Goal: Task Accomplishment & Management: Complete application form

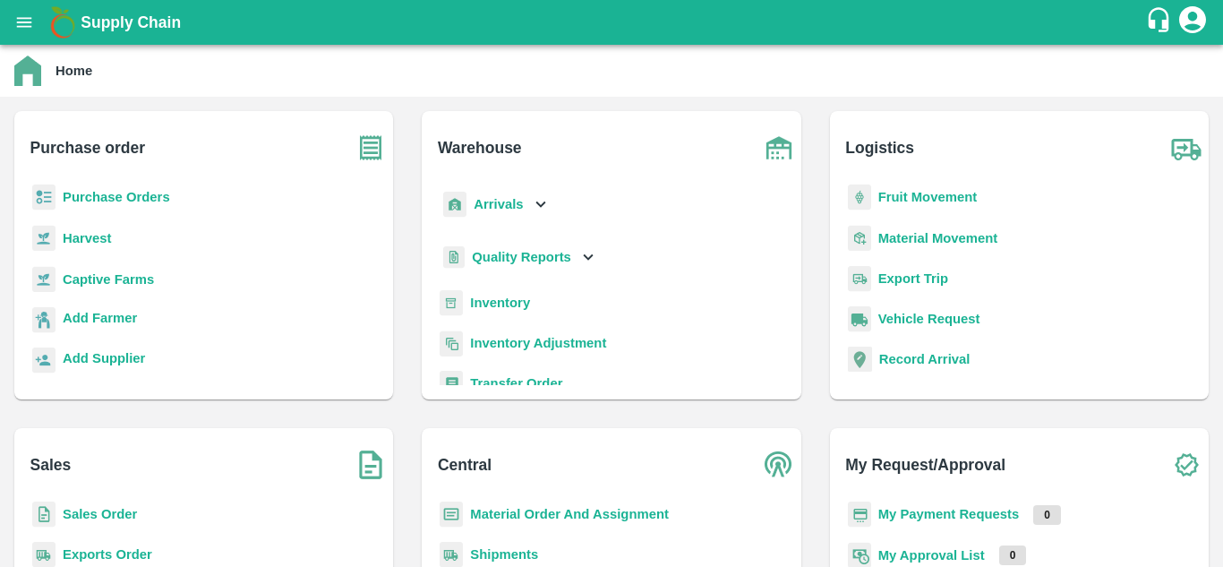
click at [69, 513] on b "Sales Order" at bounding box center [100, 514] width 74 height 14
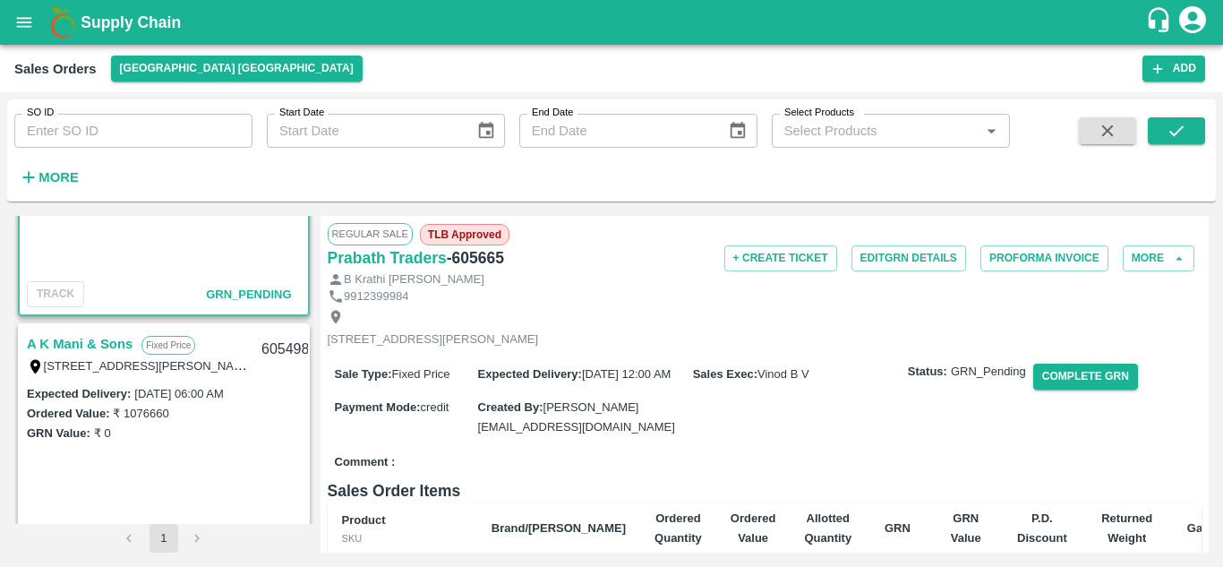
scroll to position [146, 0]
click at [60, 337] on link "A K Mani & Sons" at bounding box center [80, 342] width 106 height 23
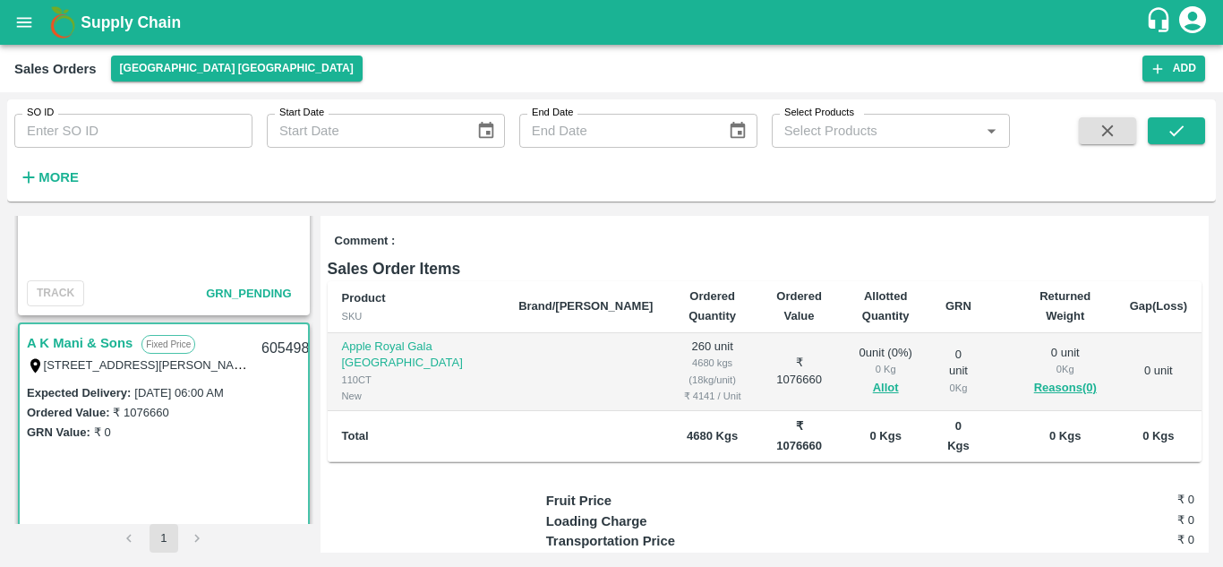
scroll to position [233, 0]
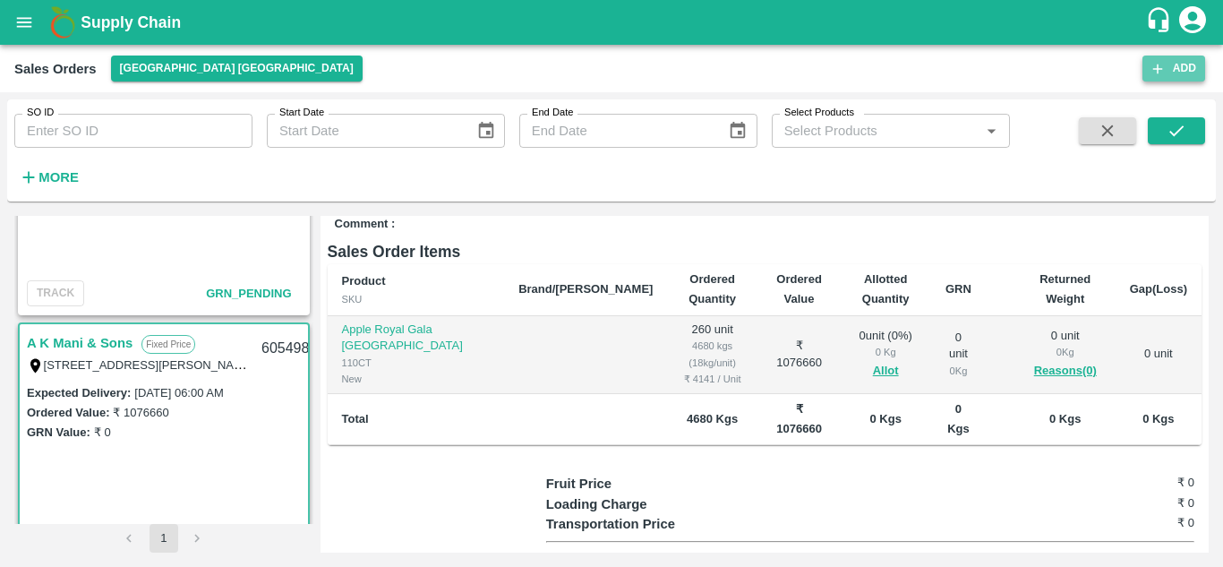
click at [1175, 73] on button "Add" at bounding box center [1174, 69] width 63 height 26
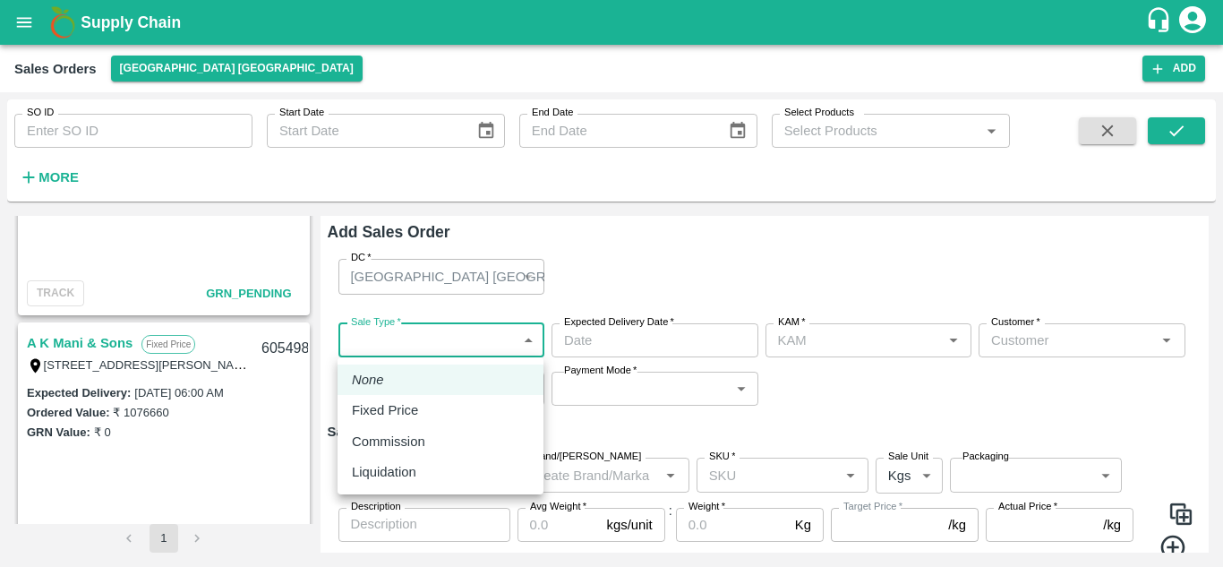
click at [493, 338] on body "Supply Chain Sales Orders [GEOGRAPHIC_DATA] [GEOGRAPHIC_DATA] Add SO ID SO ID S…" at bounding box center [611, 283] width 1223 height 567
type input "Vinod B V"
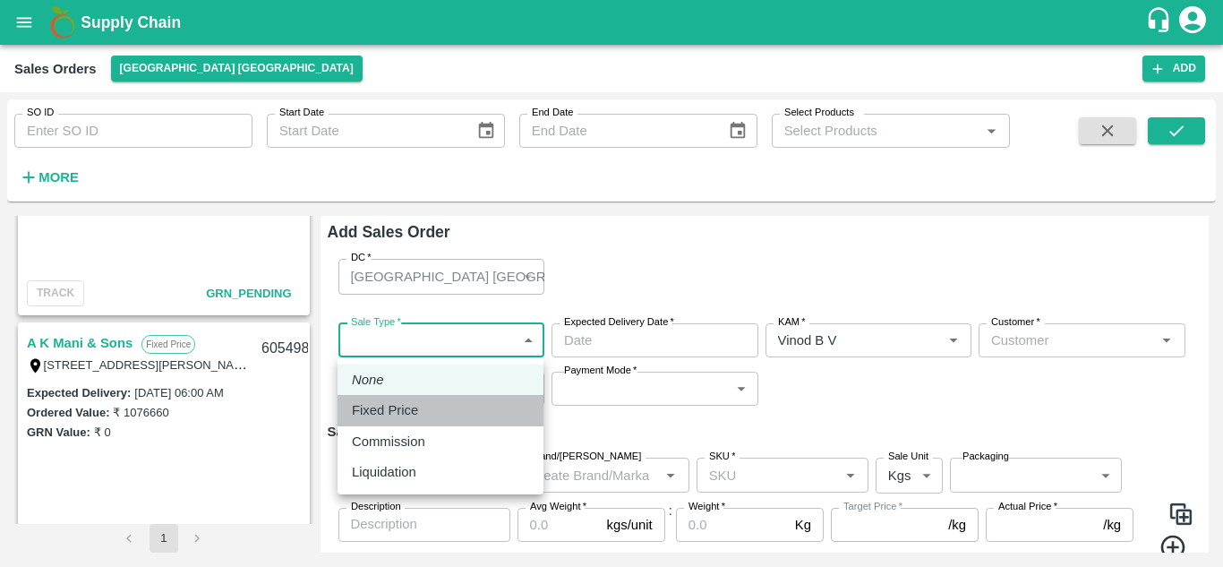
click at [396, 408] on p "Fixed Price" at bounding box center [385, 410] width 66 height 20
type input "1"
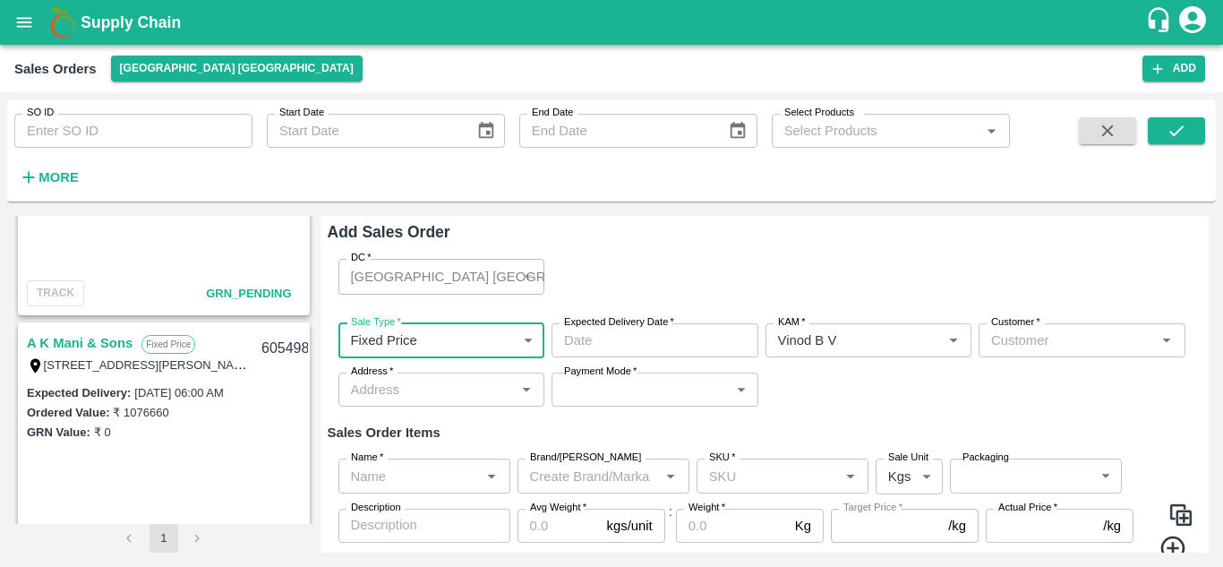
type input "DD/MM/YYYY hh:mm aa"
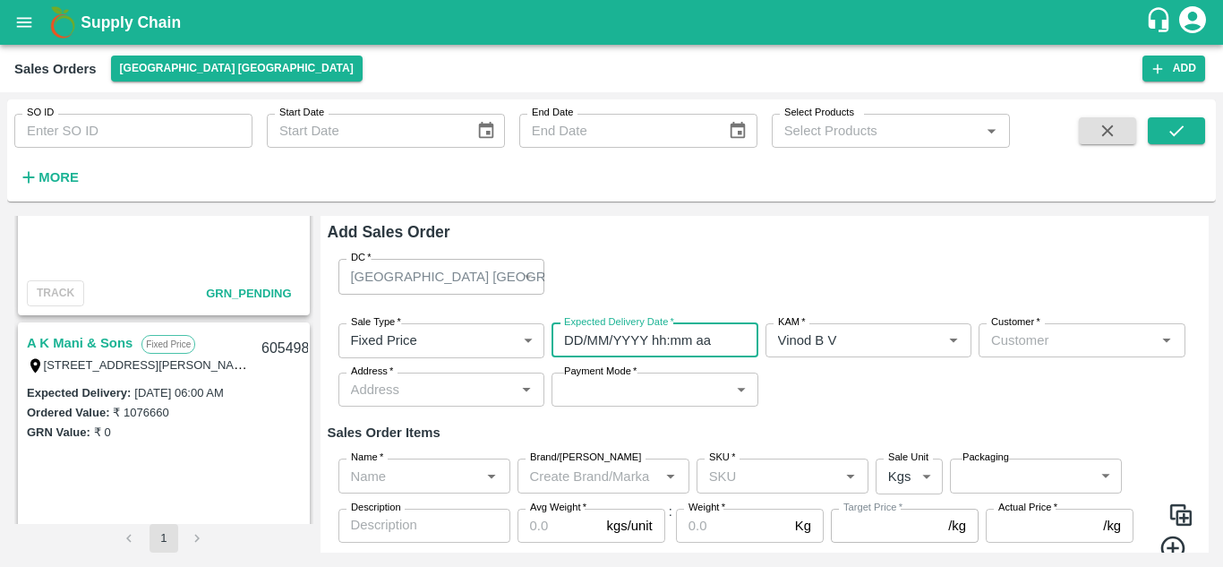
click at [687, 339] on input "DD/MM/YYYY hh:mm aa" at bounding box center [649, 340] width 194 height 34
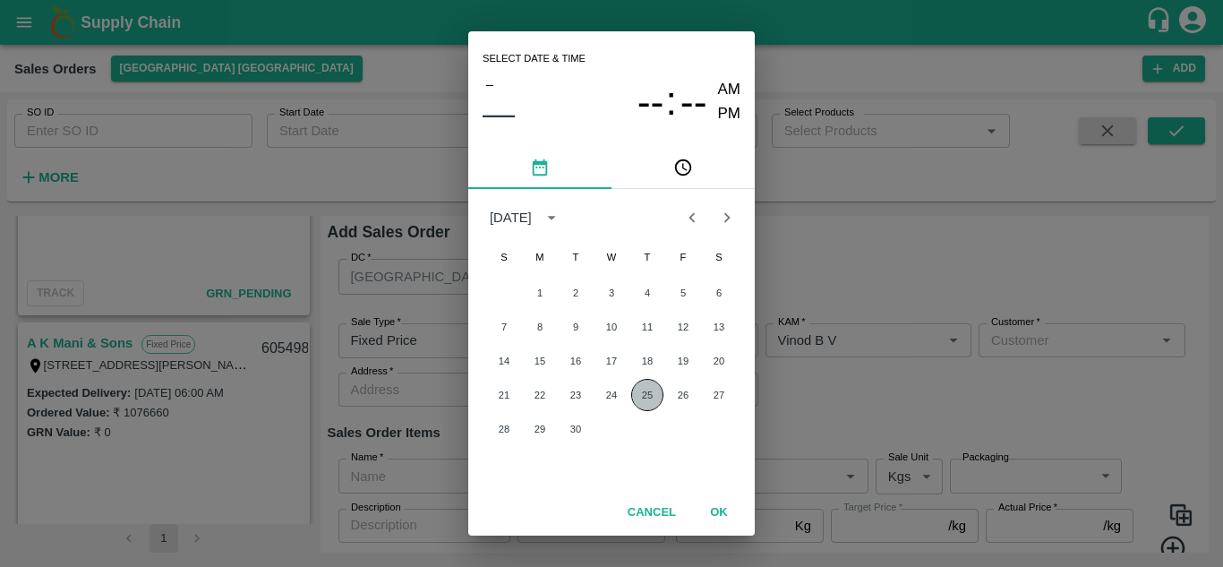
click at [648, 399] on button "25" at bounding box center [647, 395] width 32 height 32
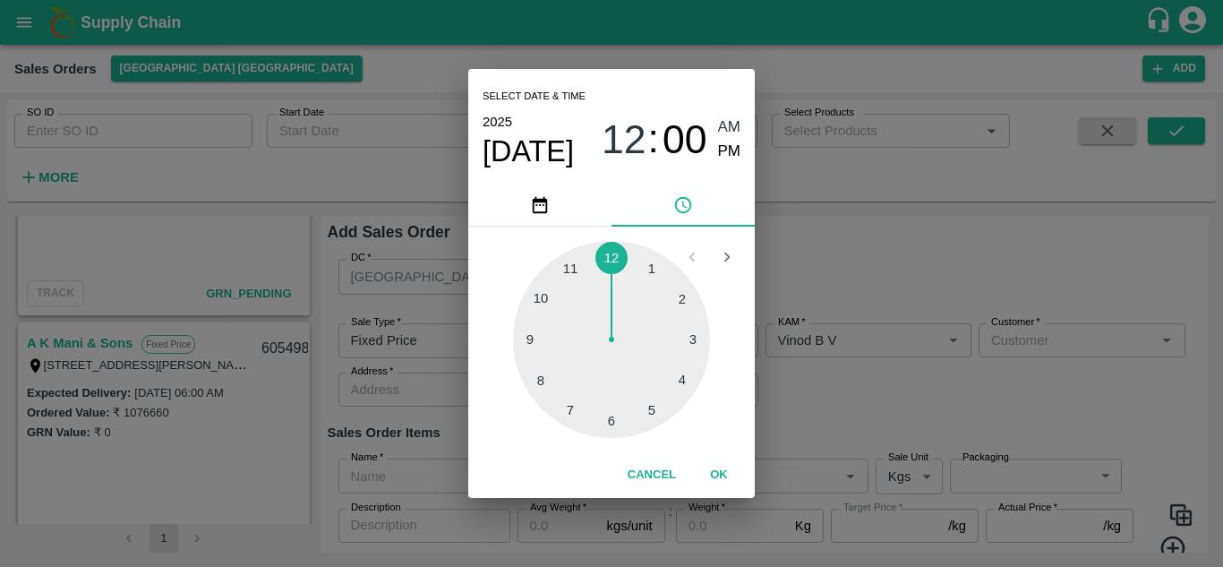
click at [608, 421] on div at bounding box center [611, 339] width 197 height 197
click at [738, 142] on span "PM" at bounding box center [729, 152] width 23 height 24
type input "[DATE] 06:00 PM"
click at [723, 476] on button "OK" at bounding box center [719, 474] width 57 height 31
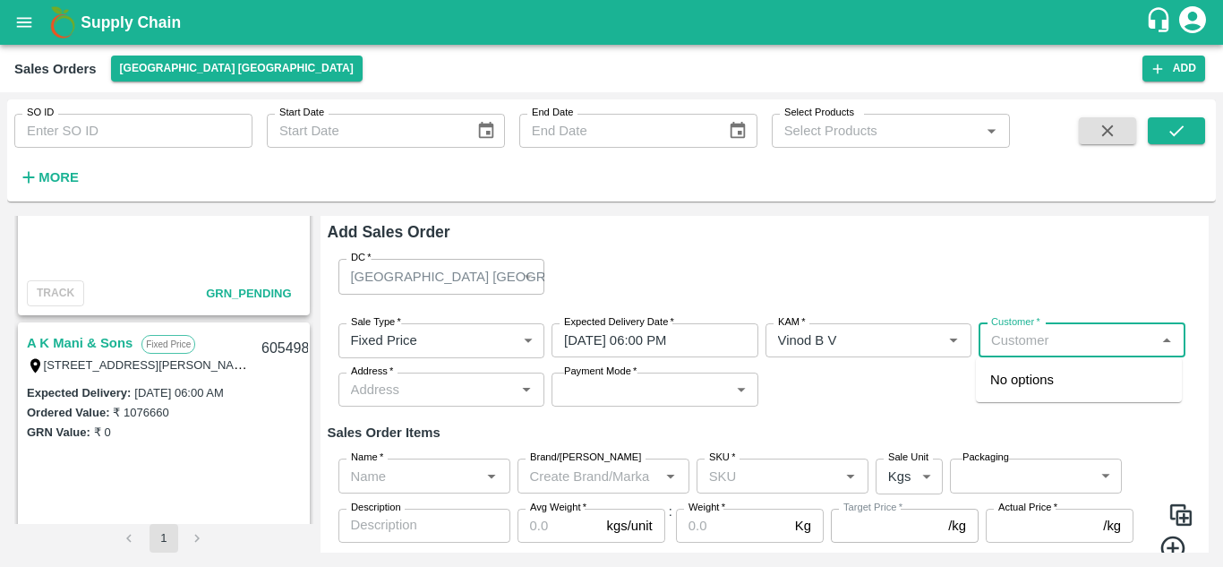
click at [1043, 347] on input "Customer   *" at bounding box center [1067, 340] width 167 height 23
click at [1048, 386] on p "A K Mani & Sons" at bounding box center [1040, 380] width 99 height 20
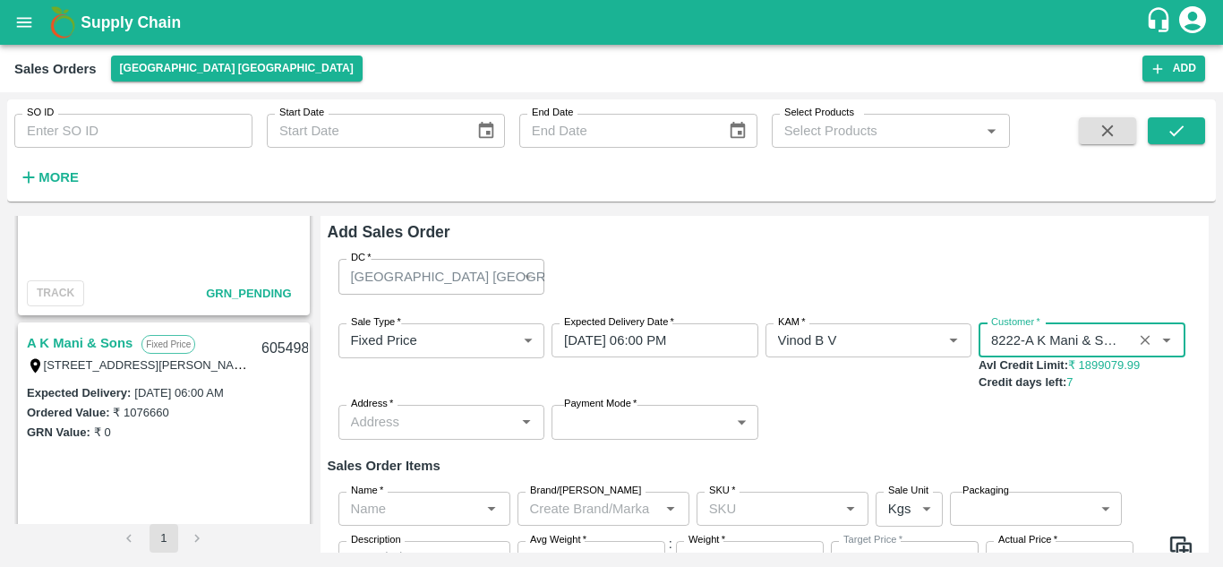
type input "8222-A K Mani & Sons"
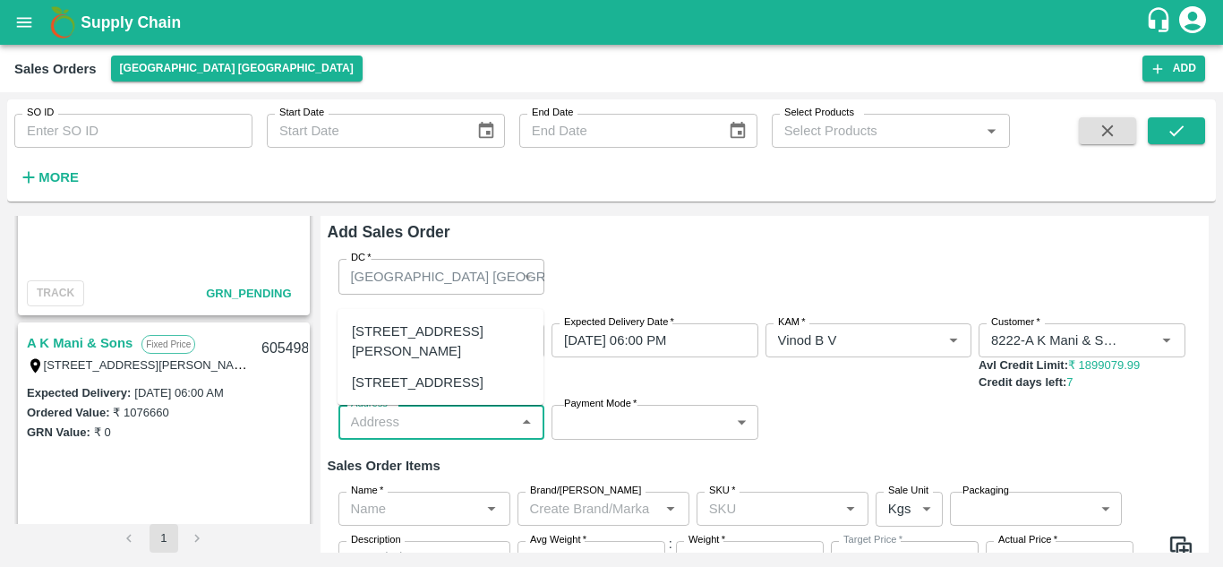
click at [459, 433] on input "Address   *" at bounding box center [427, 421] width 167 height 23
click at [442, 322] on div "[STREET_ADDRESS][PERSON_NAME]" at bounding box center [440, 342] width 177 height 40
type input "[STREET_ADDRESS][PERSON_NAME]"
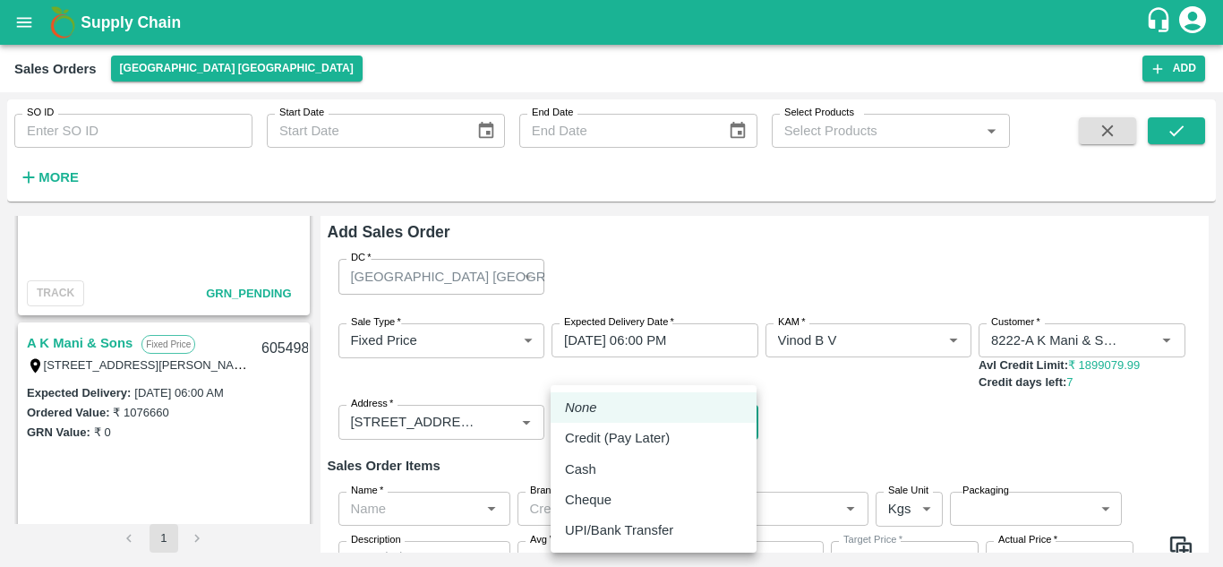
click at [629, 433] on body "Supply Chain Sales Orders [GEOGRAPHIC_DATA] [GEOGRAPHIC_DATA] Add SO ID SO ID S…" at bounding box center [611, 283] width 1223 height 567
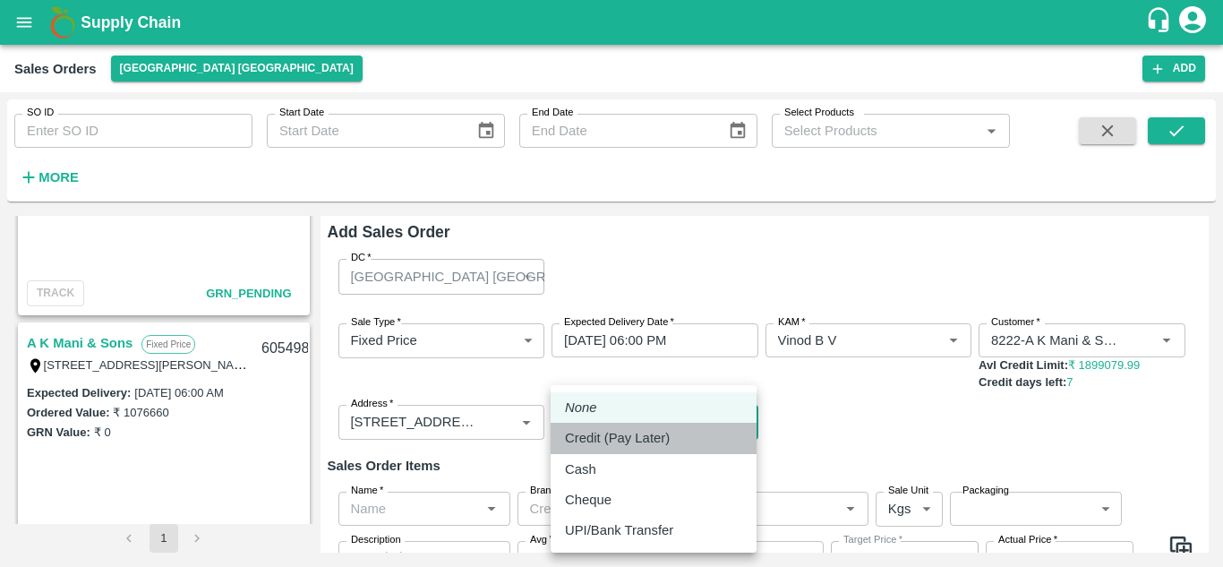
click at [587, 434] on p "Credit (Pay Later)" at bounding box center [617, 438] width 105 height 20
type input "credit"
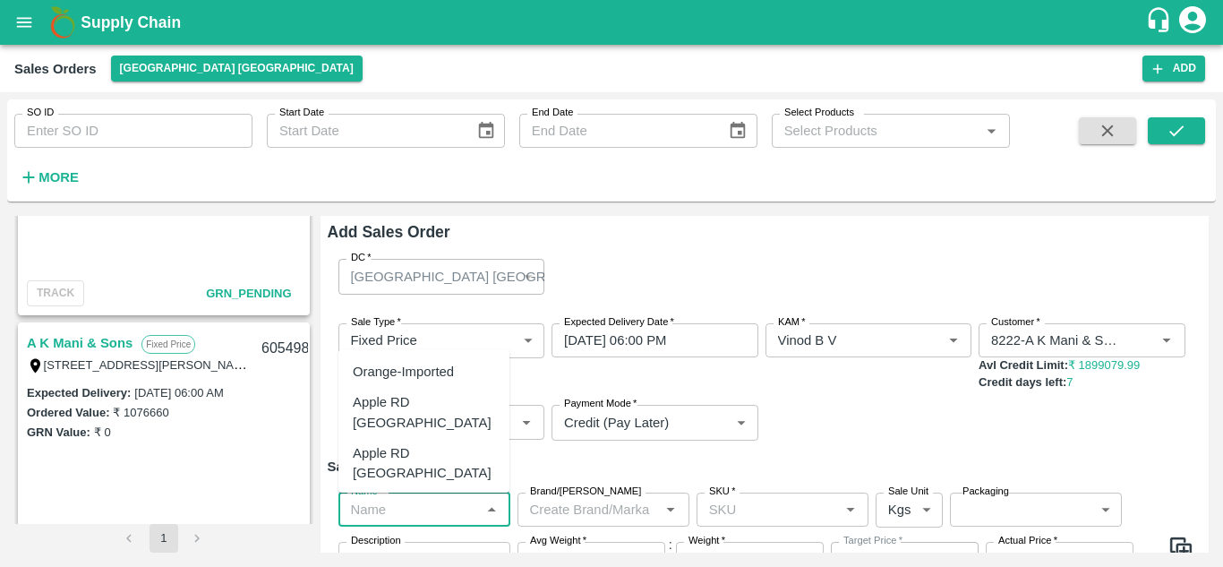
click at [394, 515] on input "Name   *" at bounding box center [410, 509] width 132 height 23
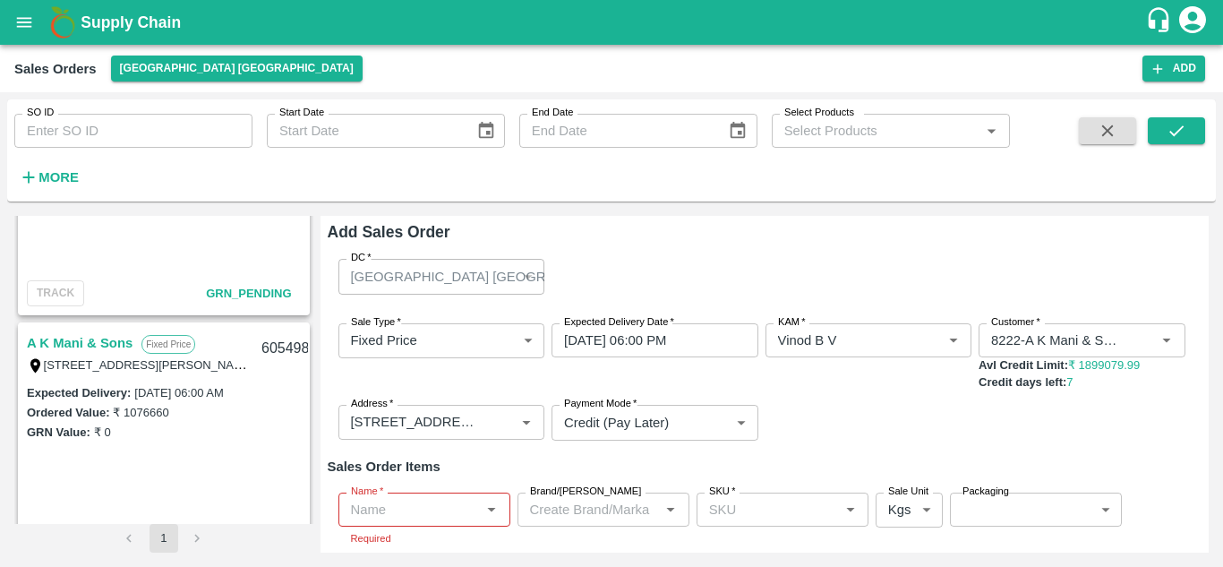
click at [620, 468] on h6 "Sales Order Items" at bounding box center [765, 466] width 875 height 23
click at [420, 510] on input "Name   *" at bounding box center [410, 509] width 132 height 23
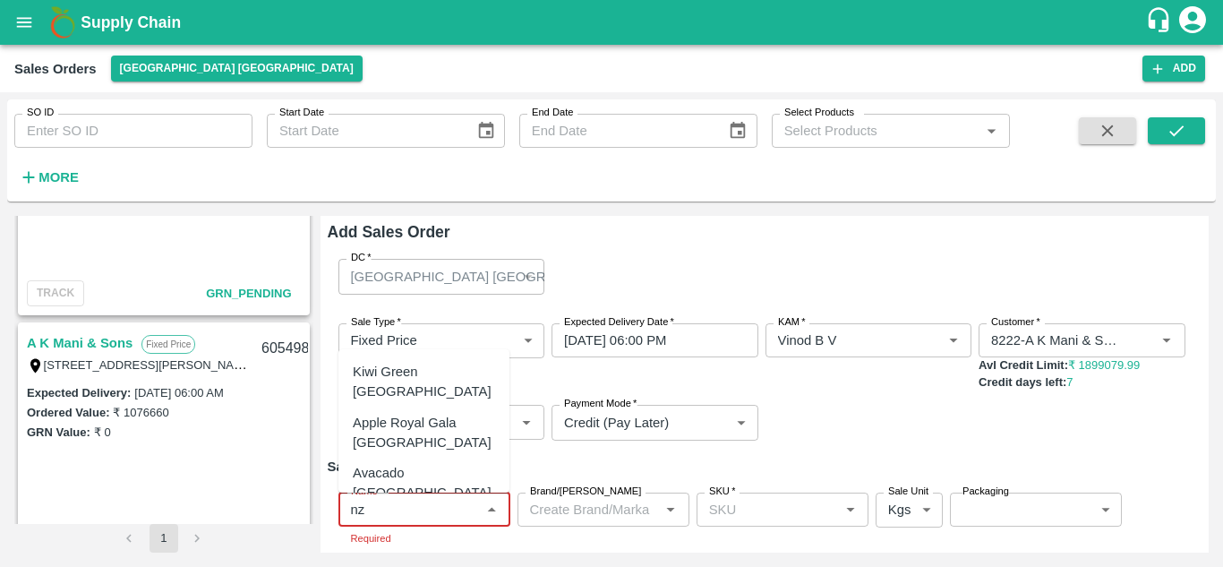
click at [441, 437] on div "Apple Royal Gala [GEOGRAPHIC_DATA]" at bounding box center [424, 433] width 142 height 40
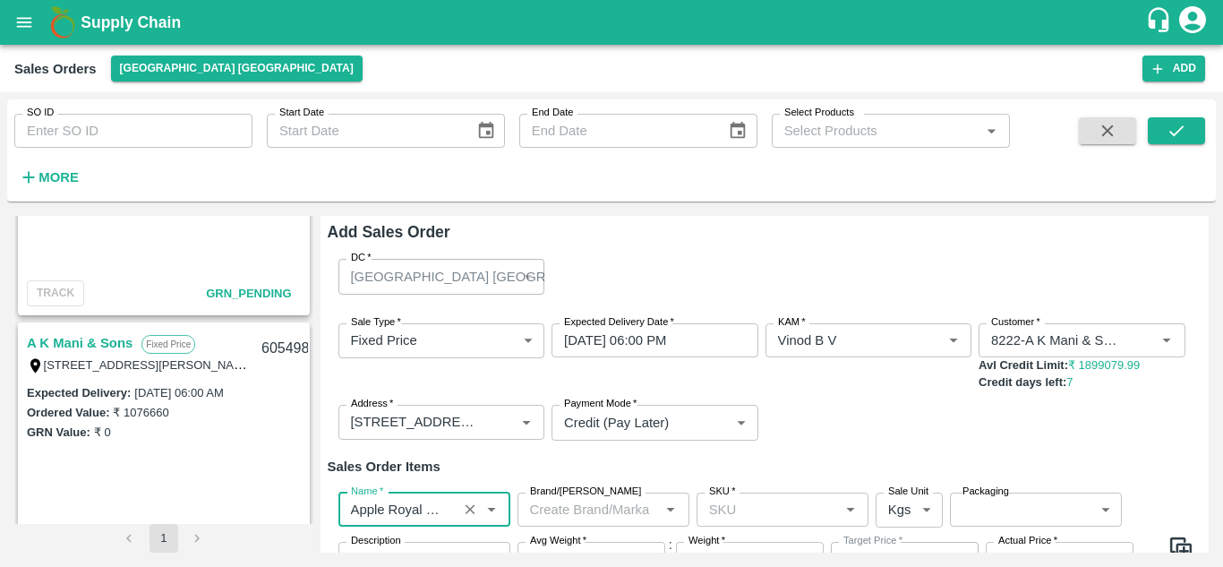
type input "Apple Royal Gala [GEOGRAPHIC_DATA]"
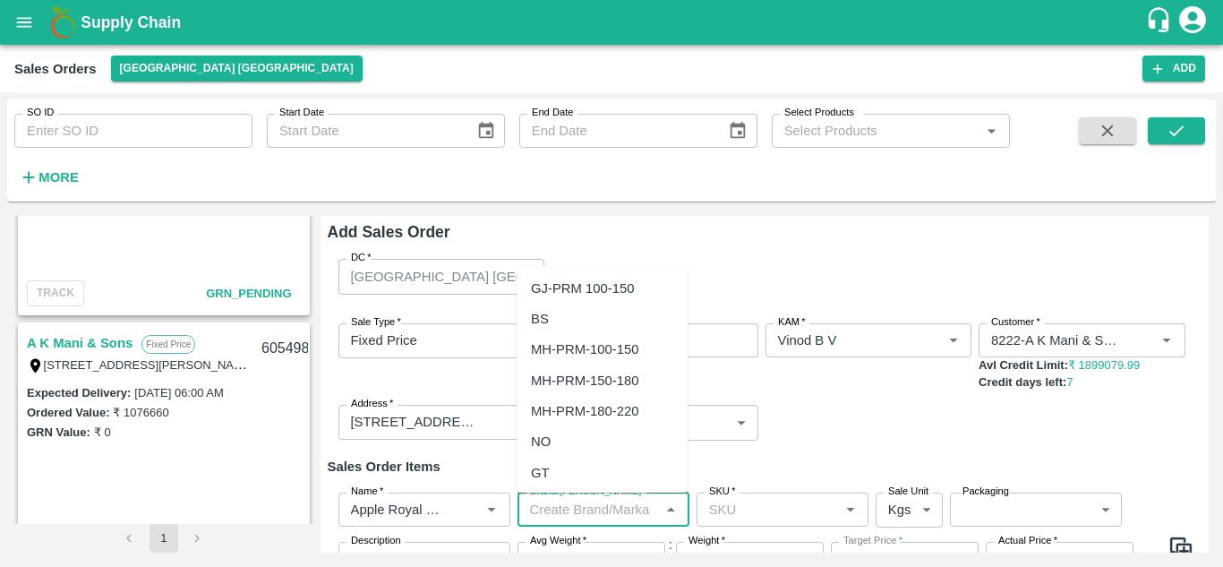
click at [572, 512] on input "Brand/[PERSON_NAME]" at bounding box center [589, 509] width 132 height 23
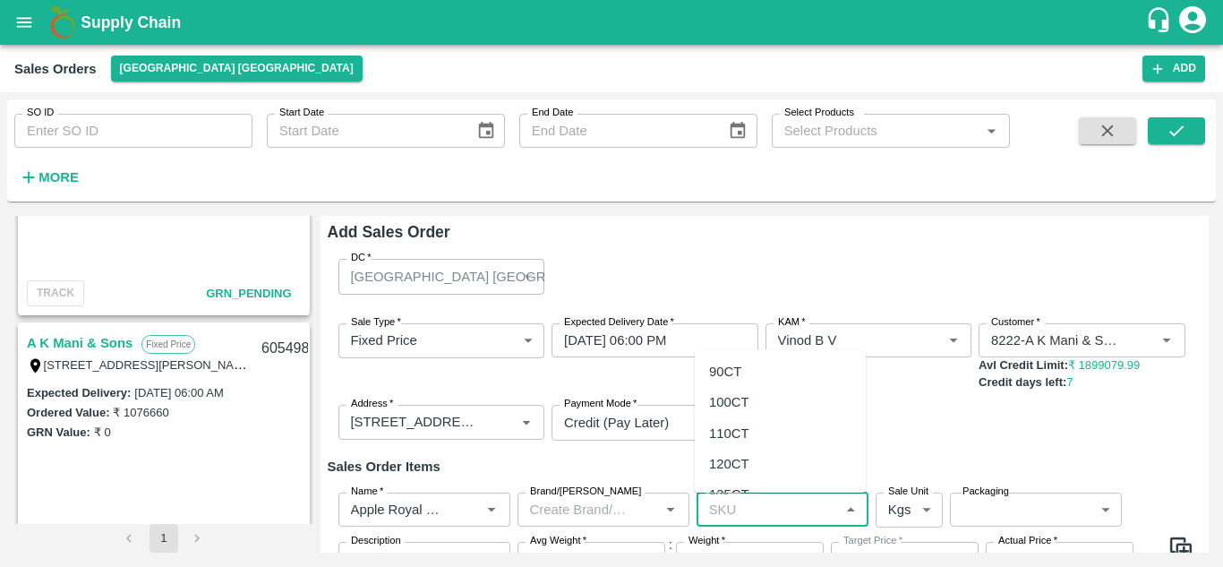
click at [751, 506] on input "SKU   *" at bounding box center [768, 509] width 132 height 23
click at [745, 428] on div "110CT" at bounding box center [729, 434] width 40 height 20
type input "110CT"
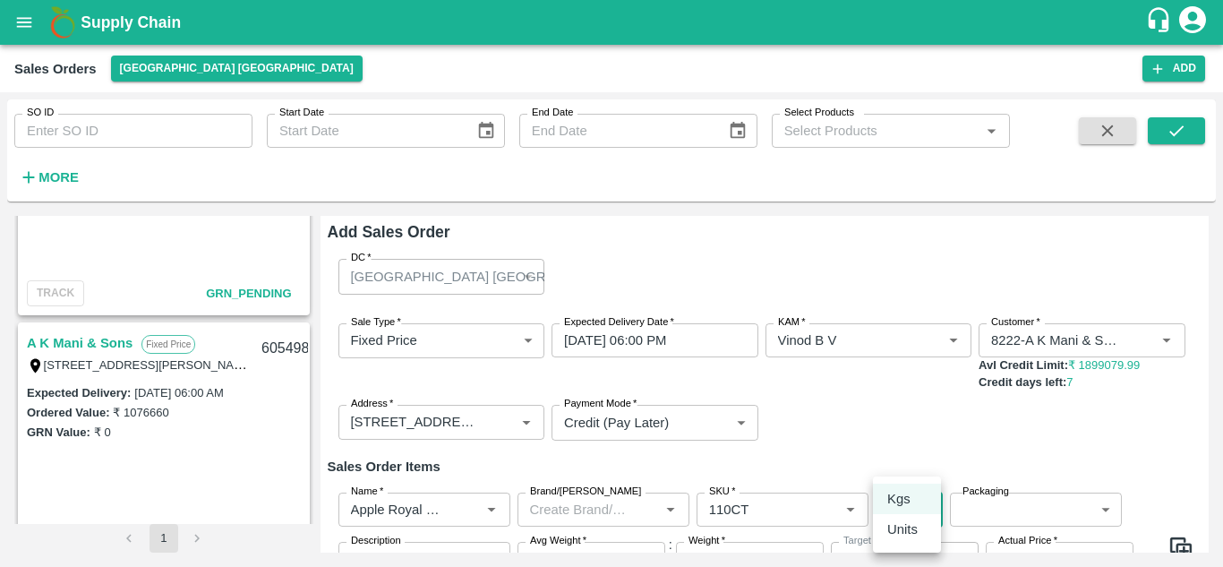
click at [926, 504] on body "Supply Chain Sales Orders [GEOGRAPHIC_DATA] [GEOGRAPHIC_DATA] Add SO ID SO ID S…" at bounding box center [611, 283] width 1223 height 567
type input "NA"
click at [904, 530] on p "Units" at bounding box center [903, 529] width 30 height 20
type input "2"
click at [989, 495] on label "Packaging" at bounding box center [986, 492] width 47 height 14
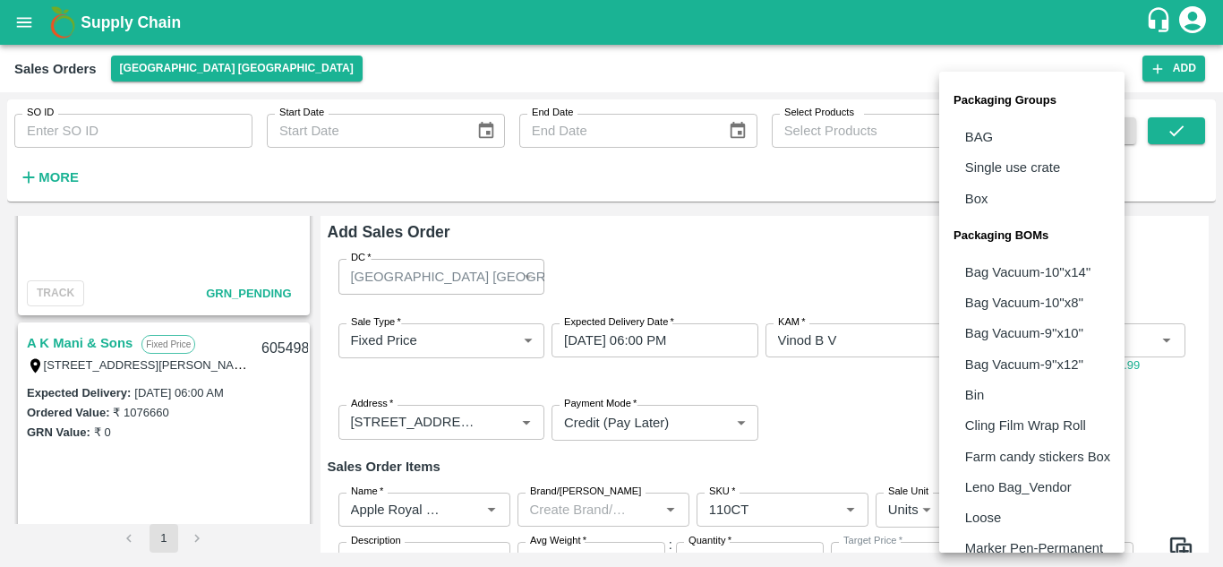
click at [997, 512] on body "Supply Chain Sales Orders [GEOGRAPHIC_DATA] [GEOGRAPHIC_DATA] Add SO ID SO ID S…" at bounding box center [611, 283] width 1223 height 567
click at [1125, 483] on div "Packaging Groups BAG Single use crate Box Packaging BOMs Bag Vacuum-10''x14'' B…" at bounding box center [1031, 312] width 185 height 481
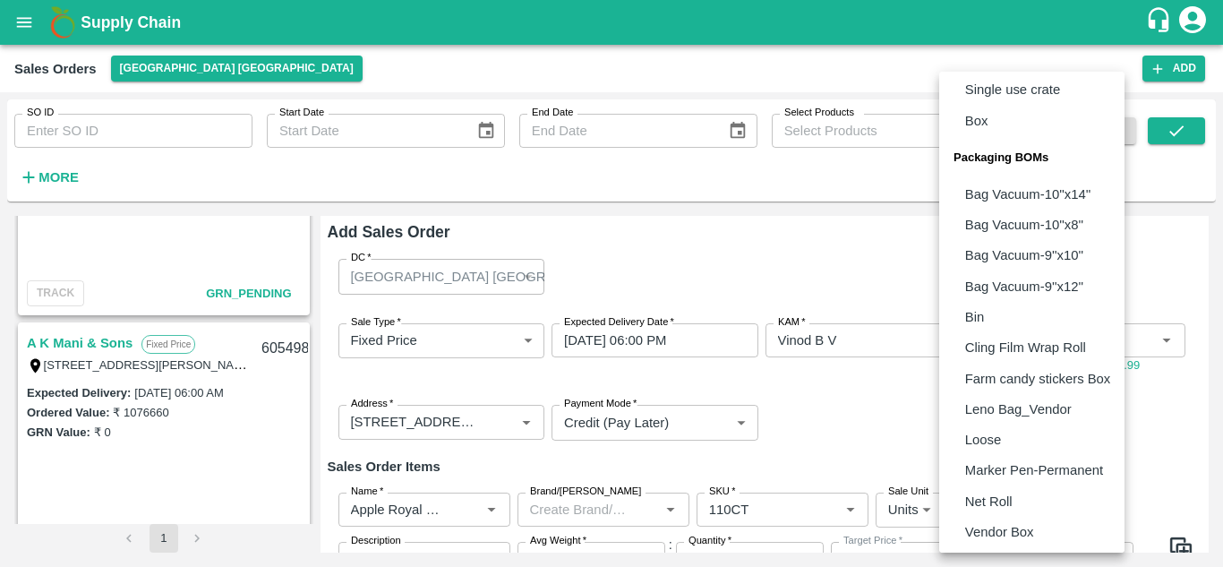
scroll to position [111, 0]
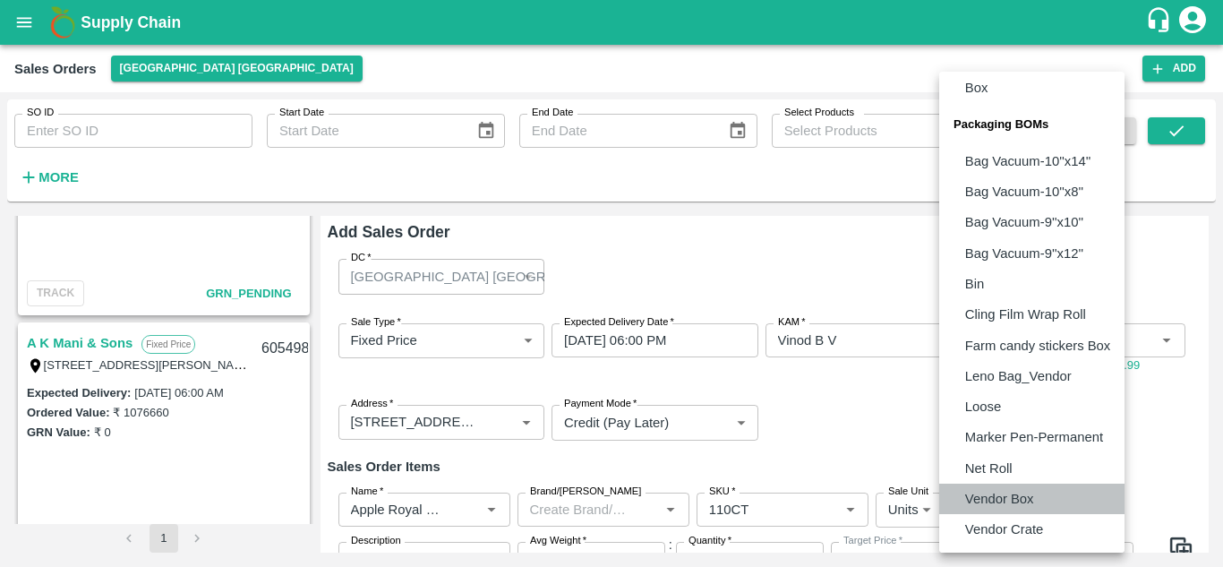
click at [1016, 501] on p "Vendor Box" at bounding box center [999, 499] width 69 height 20
type input "BOM/276"
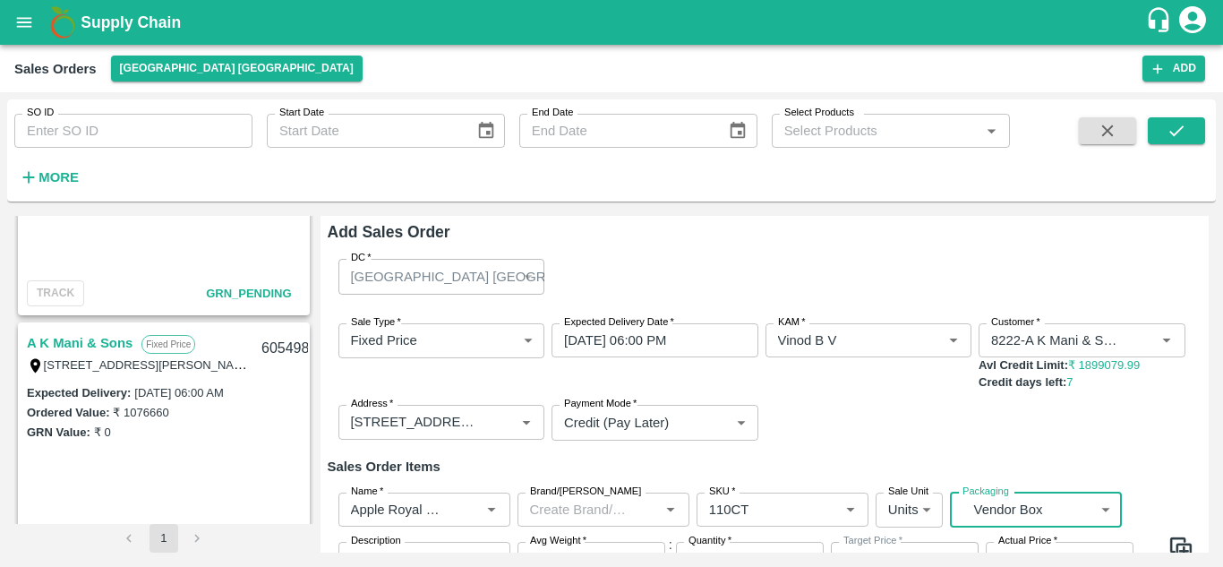
scroll to position [100, 0]
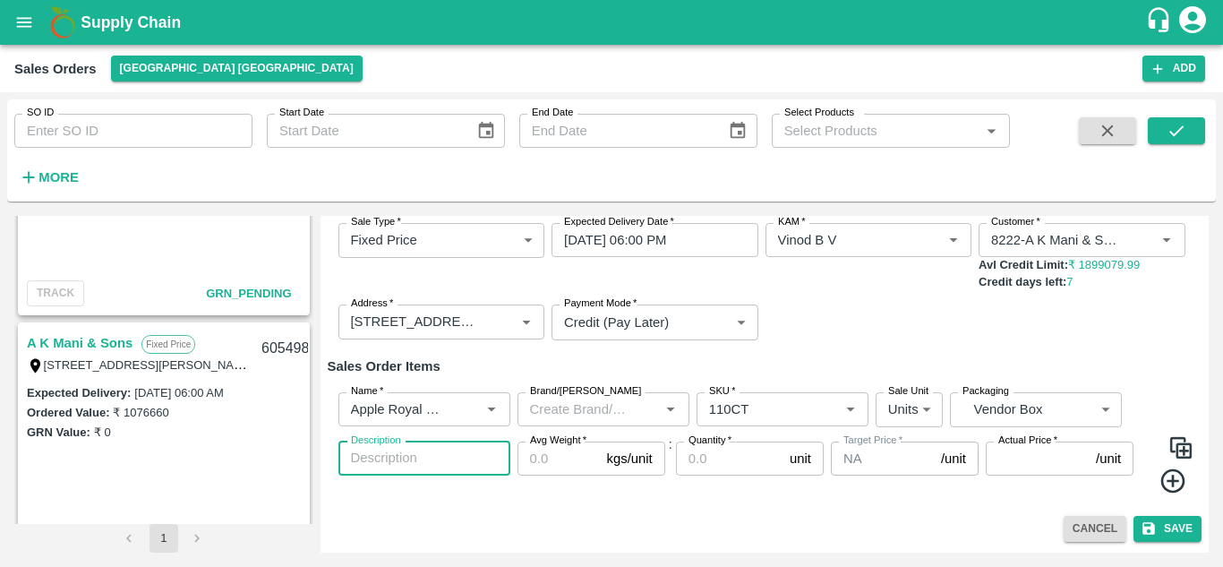
click at [377, 459] on textarea "Description" at bounding box center [424, 458] width 147 height 19
click at [559, 462] on input "Avg Weight   *" at bounding box center [559, 459] width 82 height 34
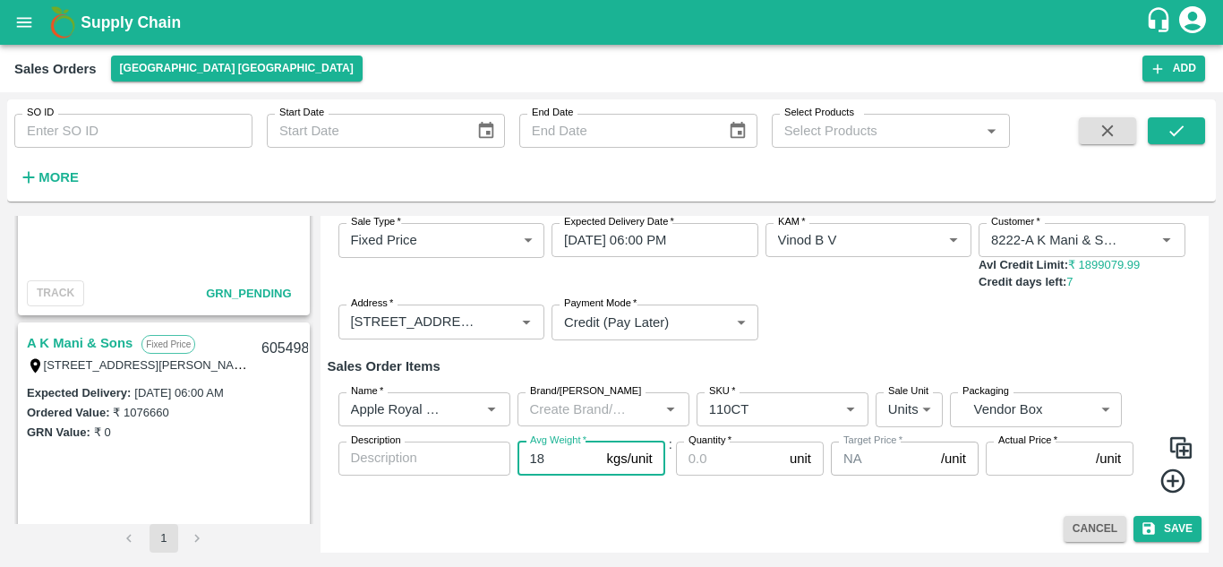
type input "18"
click at [726, 454] on input "Quantity   *" at bounding box center [729, 459] width 107 height 34
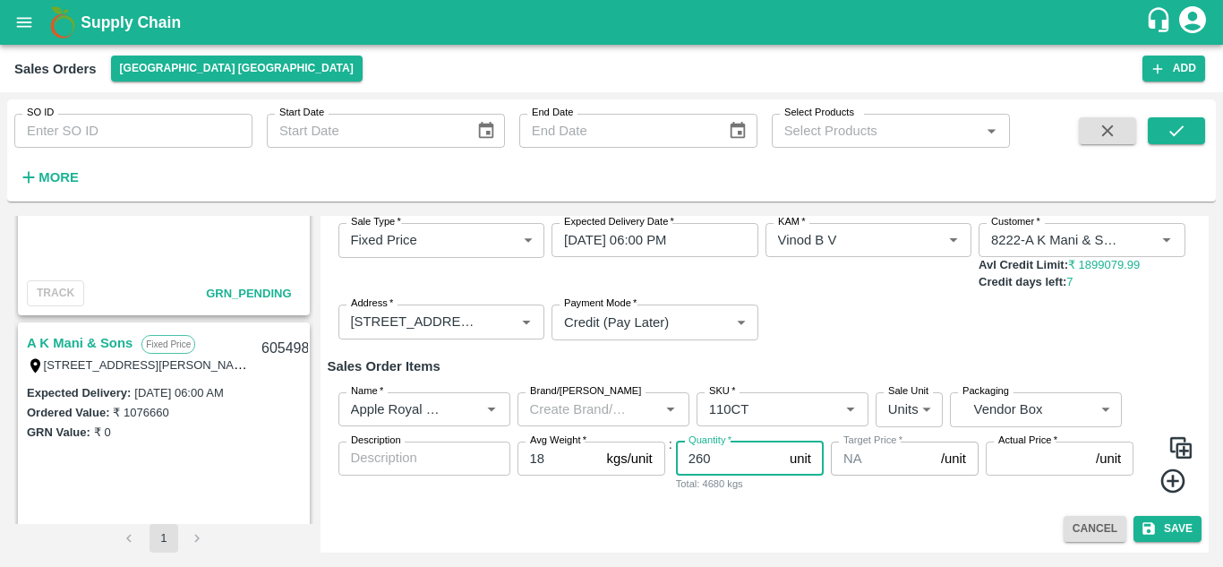
type input "260"
click at [1025, 457] on input "Actual Price   *" at bounding box center [1037, 459] width 103 height 34
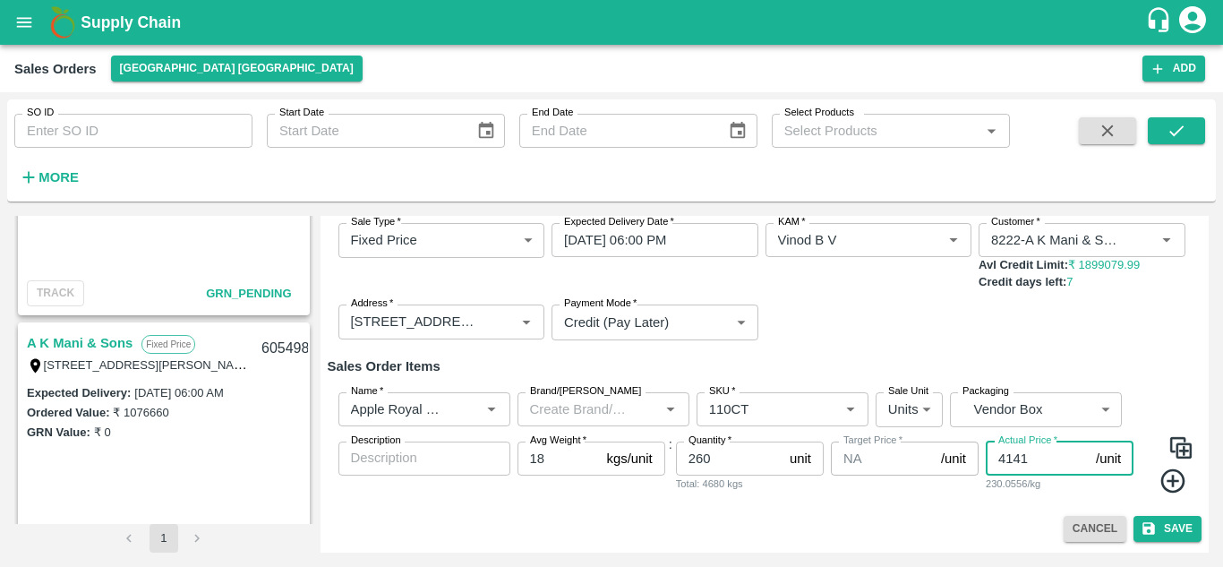
type input "4141"
click at [1082, 533] on button "Cancel" at bounding box center [1095, 529] width 63 height 26
